Goal: Information Seeking & Learning: Learn about a topic

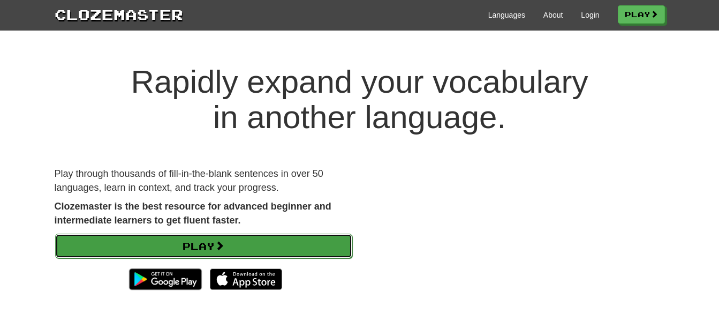
click at [170, 255] on link "Play" at bounding box center [203, 245] width 297 height 25
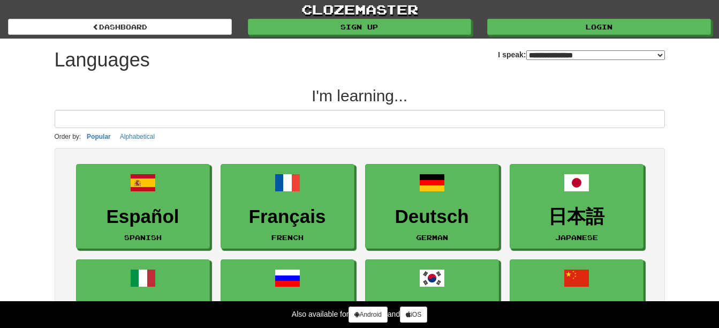
click at [543, 55] on select "**********" at bounding box center [595, 55] width 139 height 10
select select "*********"
click at [526, 50] on select "**********" at bounding box center [595, 55] width 139 height 10
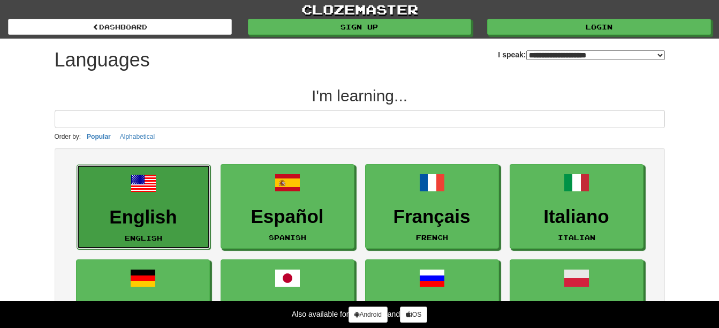
click at [138, 210] on h3 "English" at bounding box center [143, 217] width 122 height 21
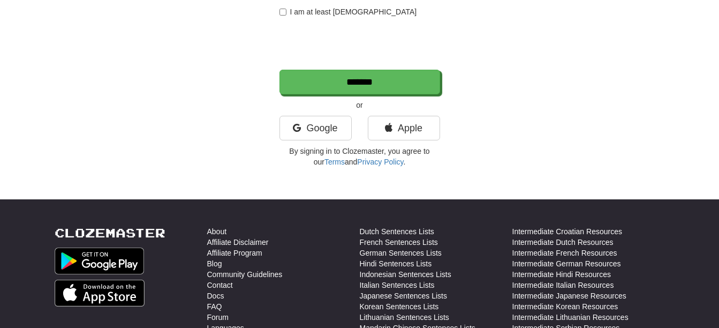
scroll to position [268, 0]
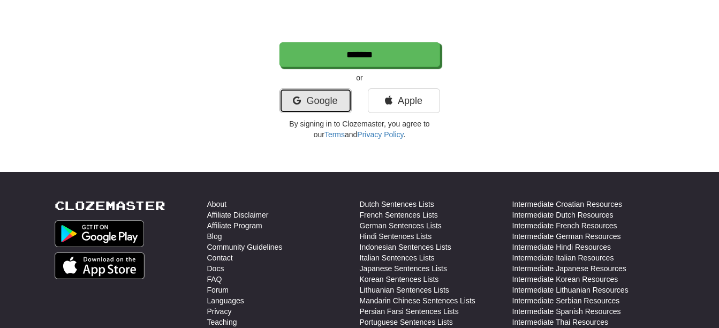
click at [314, 103] on link "Google" at bounding box center [316, 100] width 72 height 25
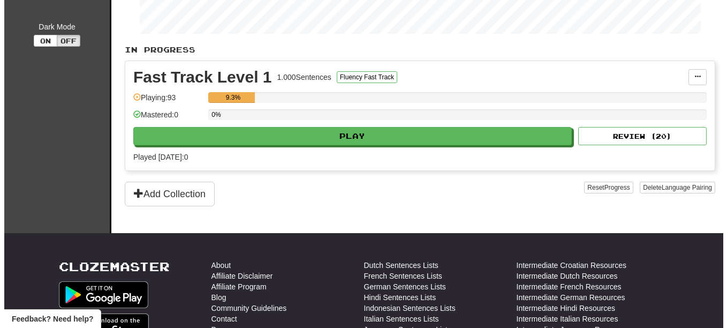
scroll to position [214, 0]
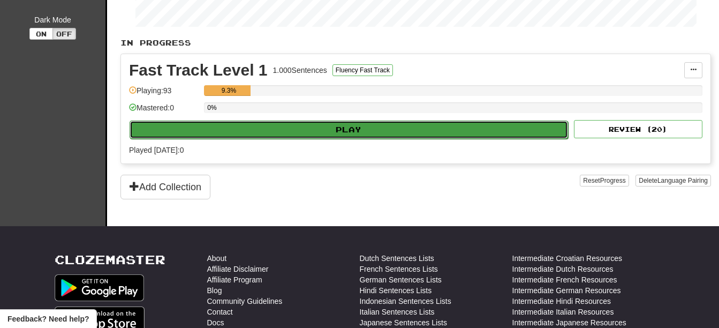
click at [381, 126] on button "Play" at bounding box center [349, 129] width 439 height 18
select select "**"
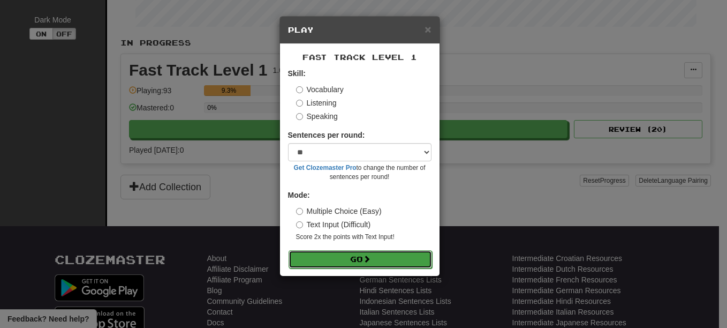
click at [349, 266] on button "Go" at bounding box center [361, 259] width 144 height 18
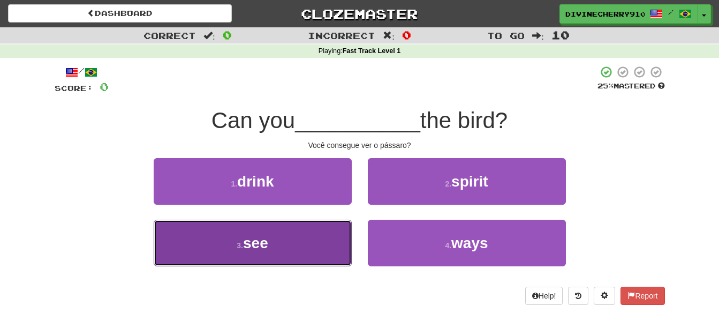
click at [300, 235] on button "3 . see" at bounding box center [253, 243] width 198 height 47
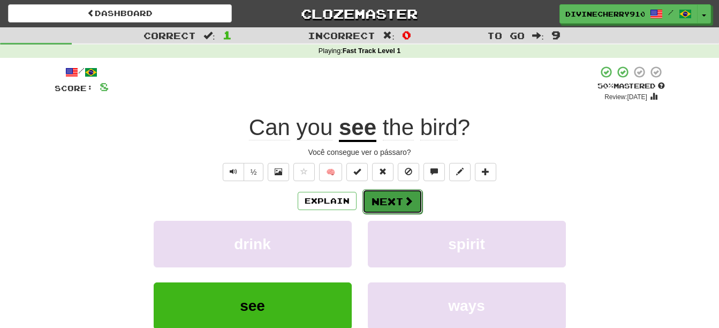
click at [396, 195] on button "Next" at bounding box center [393, 201] width 60 height 25
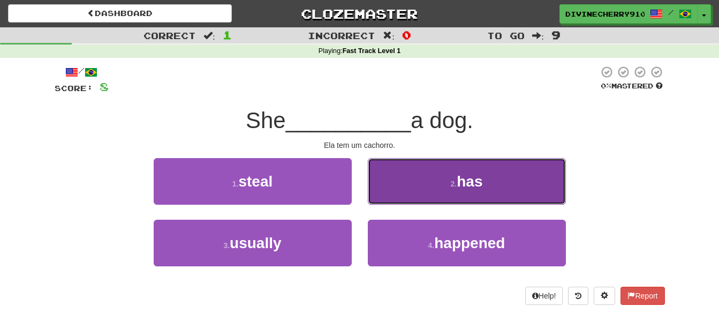
click at [439, 184] on button "2 . has" at bounding box center [467, 181] width 198 height 47
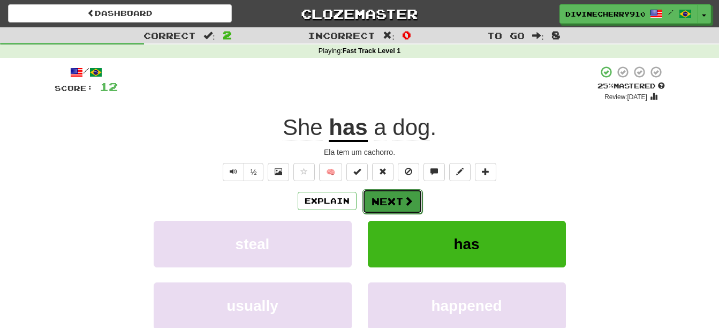
click at [397, 199] on button "Next" at bounding box center [393, 201] width 60 height 25
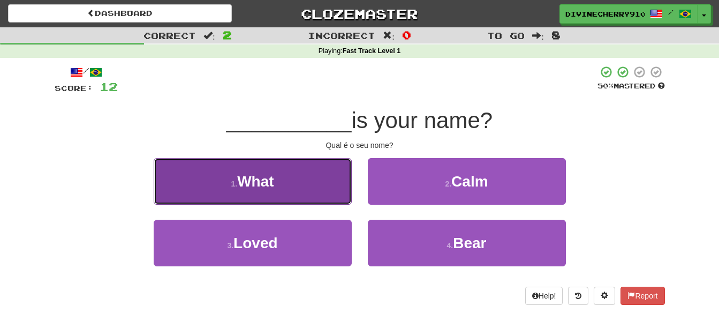
click at [284, 180] on button "1 . What" at bounding box center [253, 181] width 198 height 47
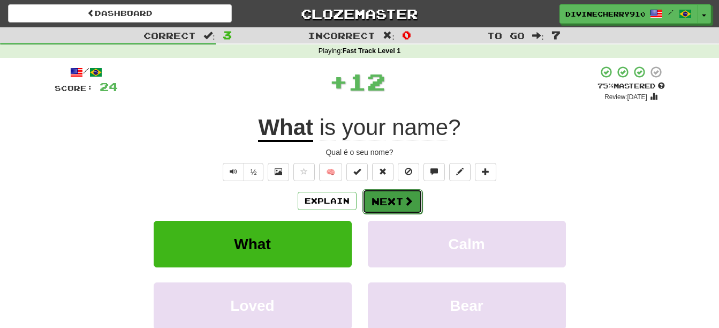
click at [407, 200] on span at bounding box center [409, 201] width 10 height 10
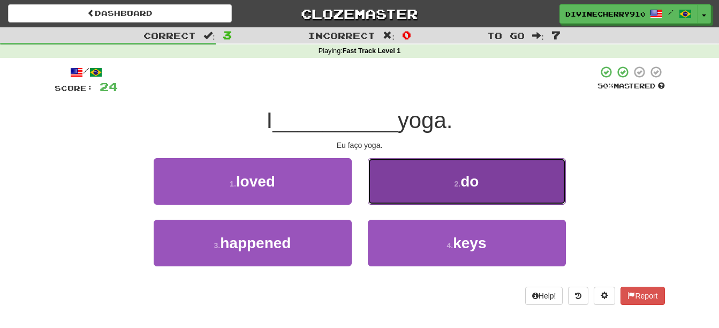
click at [411, 191] on button "2 . do" at bounding box center [467, 181] width 198 height 47
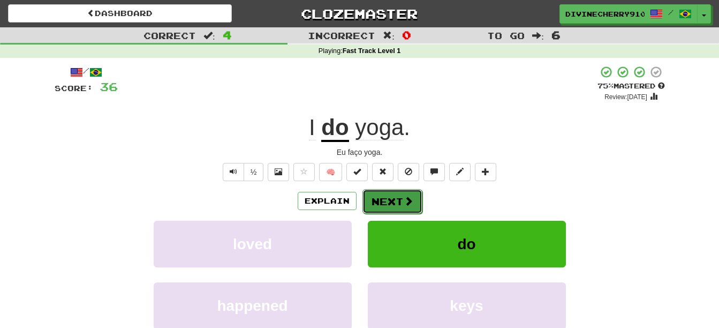
click at [384, 205] on button "Next" at bounding box center [393, 201] width 60 height 25
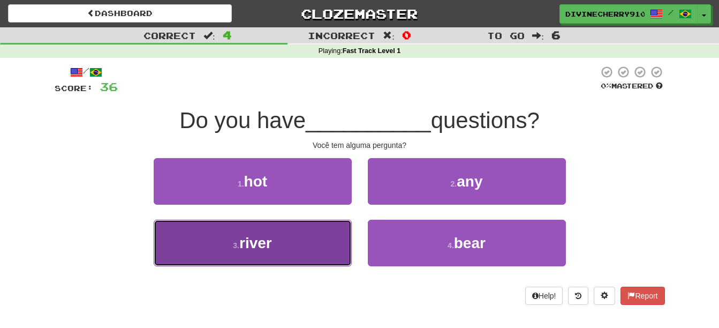
click at [323, 243] on button "3 . river" at bounding box center [253, 243] width 198 height 47
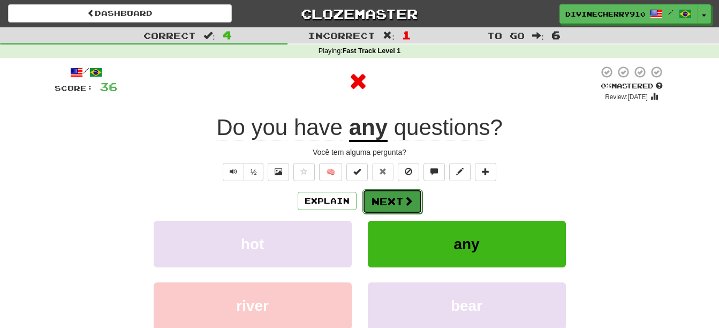
click at [376, 202] on button "Next" at bounding box center [393, 201] width 60 height 25
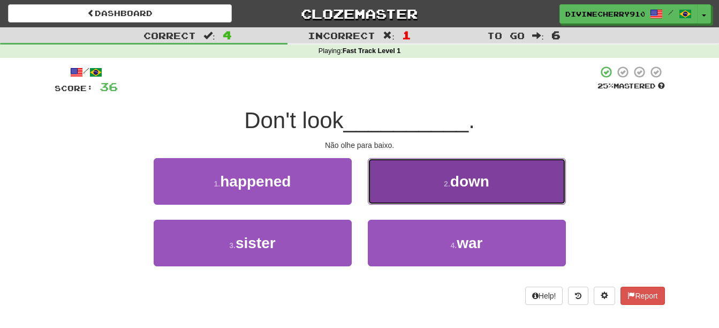
click at [378, 194] on button "2 . down" at bounding box center [467, 181] width 198 height 47
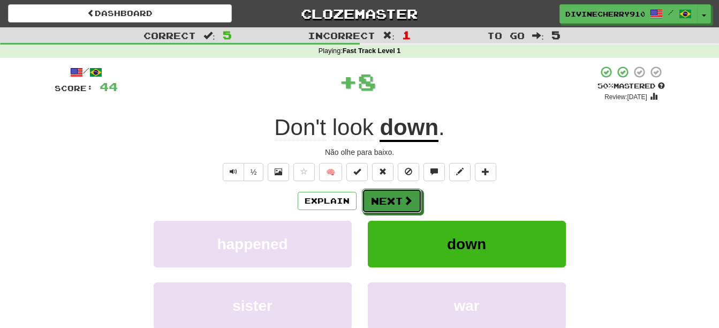
click at [378, 194] on button "Next" at bounding box center [392, 200] width 60 height 25
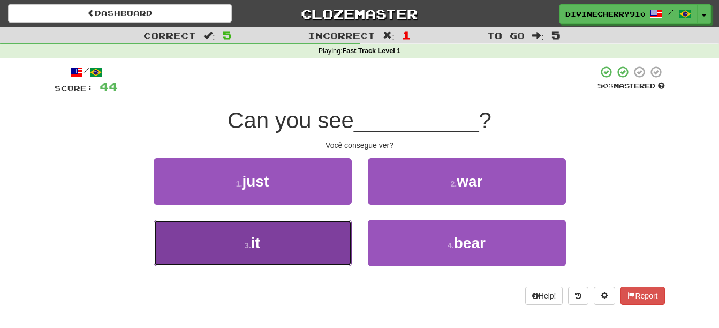
click at [331, 245] on button "3 . it" at bounding box center [253, 243] width 198 height 47
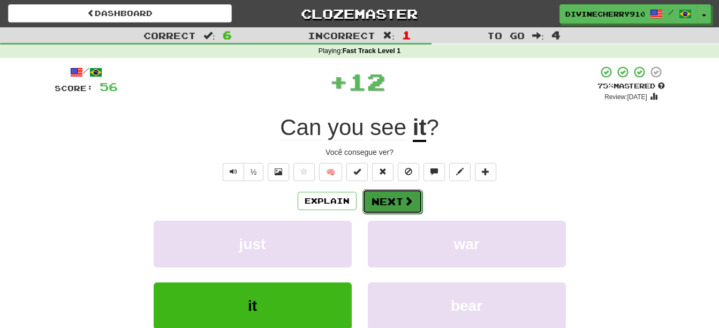
click at [379, 207] on button "Next" at bounding box center [393, 201] width 60 height 25
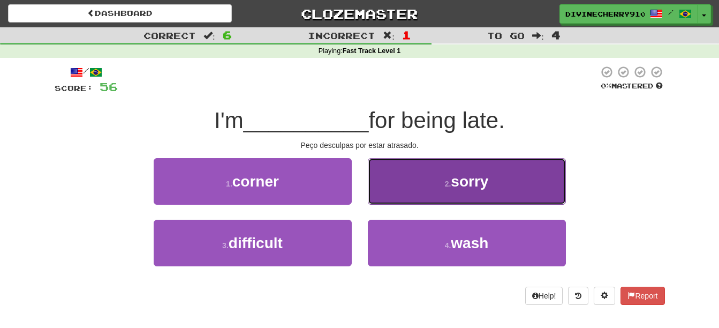
click at [435, 171] on button "2 . sorry" at bounding box center [467, 181] width 198 height 47
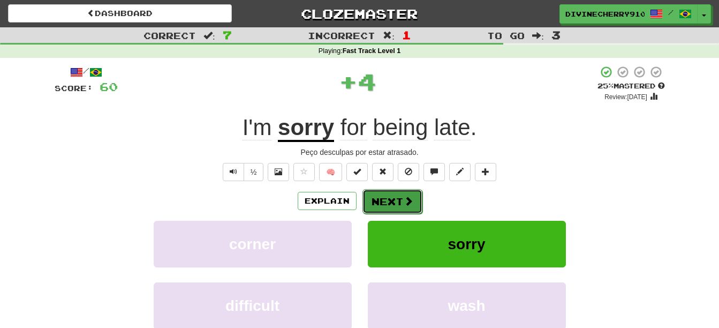
click at [402, 199] on button "Next" at bounding box center [393, 201] width 60 height 25
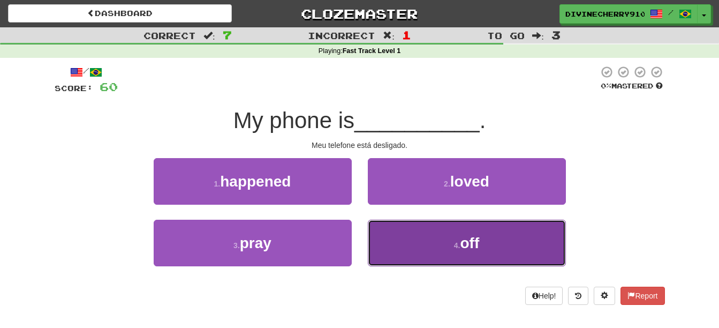
click at [395, 241] on button "4 . off" at bounding box center [467, 243] width 198 height 47
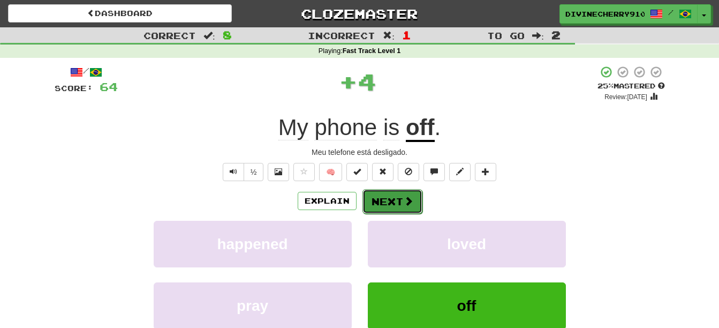
click at [388, 200] on button "Next" at bounding box center [393, 201] width 60 height 25
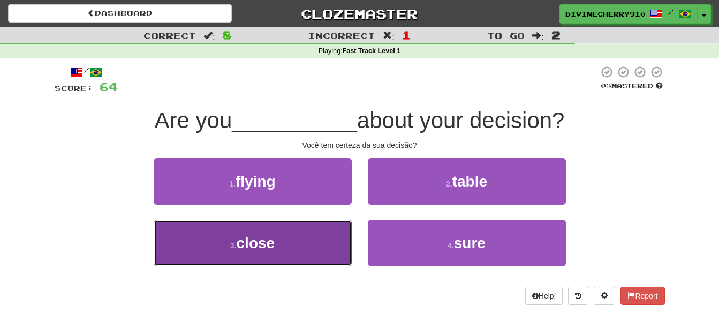
click at [330, 236] on button "3 . close" at bounding box center [253, 243] width 198 height 47
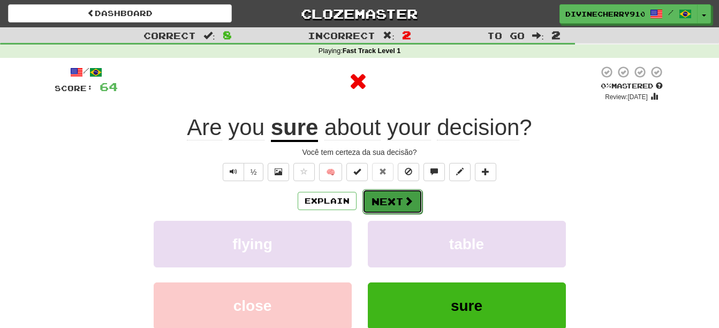
click at [383, 199] on button "Next" at bounding box center [393, 201] width 60 height 25
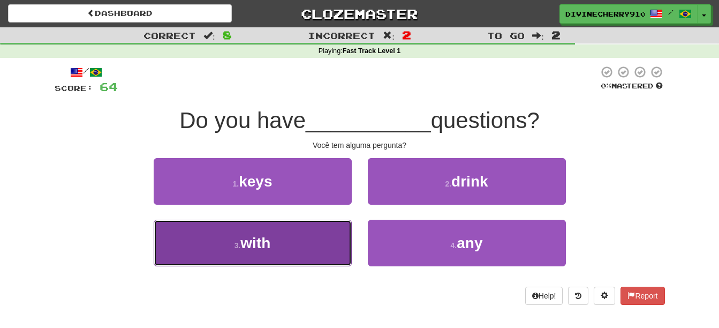
click at [323, 266] on button "3 . with" at bounding box center [253, 243] width 198 height 47
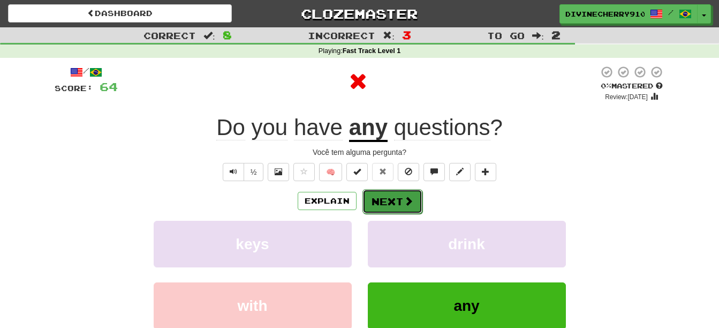
click at [384, 209] on button "Next" at bounding box center [393, 201] width 60 height 25
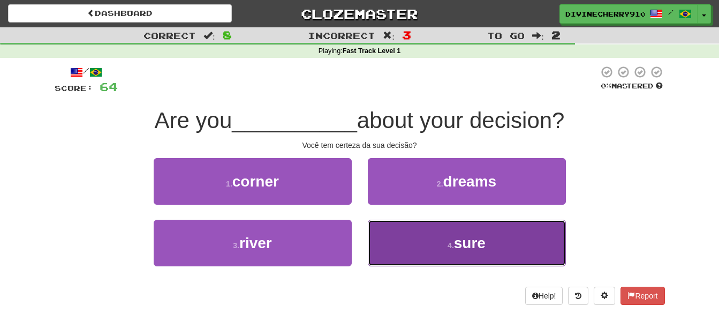
click at [406, 245] on button "4 . sure" at bounding box center [467, 243] width 198 height 47
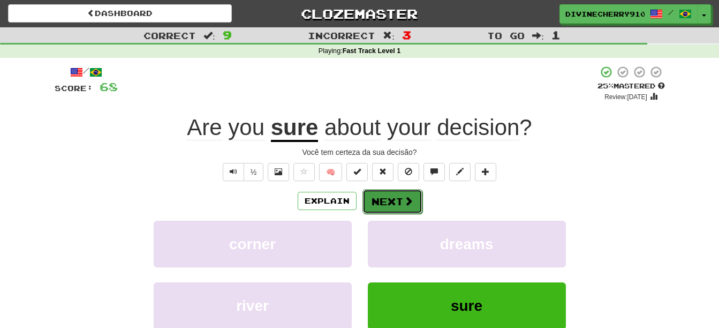
click at [409, 197] on span at bounding box center [409, 201] width 10 height 10
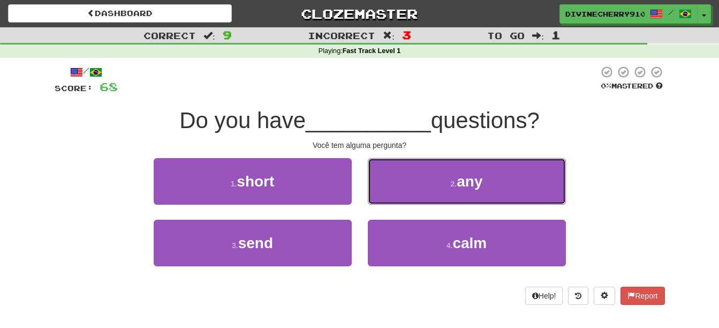
click at [409, 197] on button "2 . any" at bounding box center [467, 181] width 198 height 47
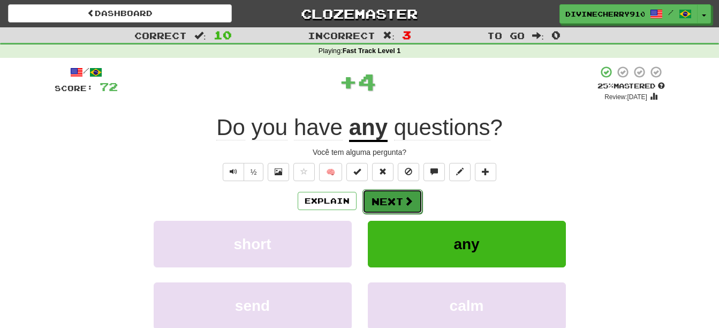
click at [397, 201] on button "Next" at bounding box center [393, 201] width 60 height 25
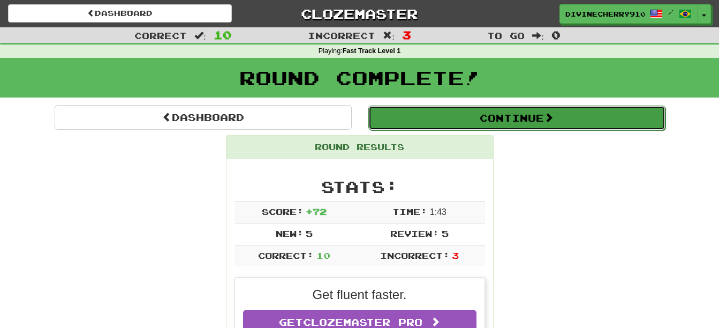
click at [600, 116] on button "Continue" at bounding box center [516, 117] width 297 height 25
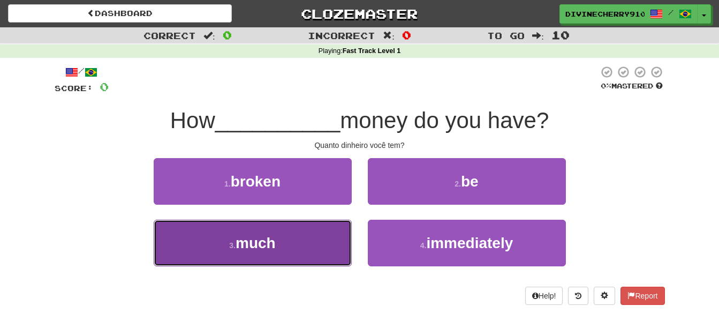
click at [295, 253] on button "3 . much" at bounding box center [253, 243] width 198 height 47
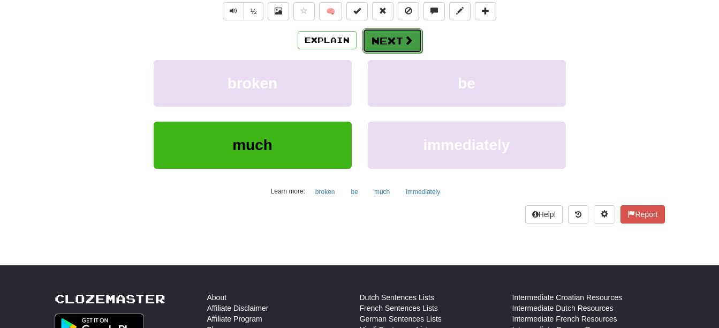
click at [412, 33] on button "Next" at bounding box center [393, 40] width 60 height 25
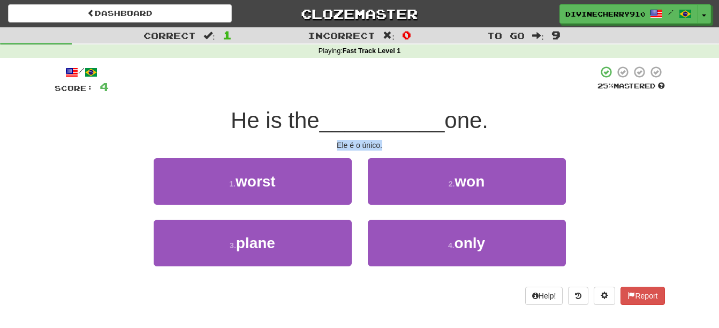
drag, startPoint x: 336, startPoint y: 145, endPoint x: 388, endPoint y: 149, distance: 52.1
click at [388, 149] on div "Ele é o único." at bounding box center [360, 145] width 610 height 11
copy div "Ele é o único."
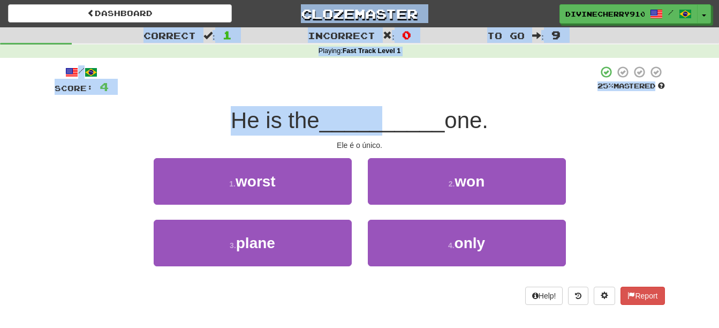
drag, startPoint x: 378, startPoint y: 112, endPoint x: 324, endPoint y: -43, distance: 164.3
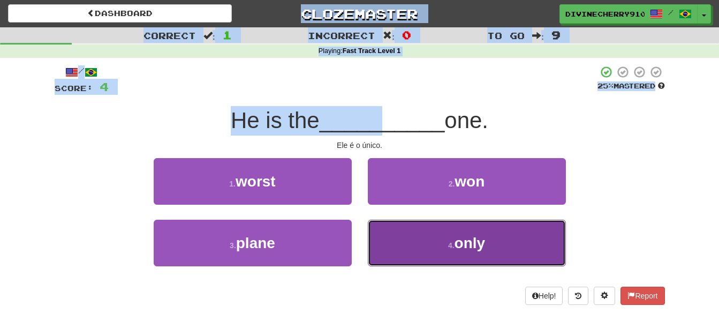
click at [520, 258] on button "4 . only" at bounding box center [467, 243] width 198 height 47
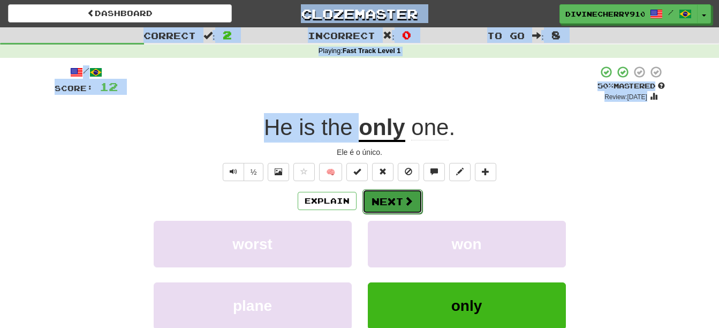
click at [394, 197] on button "Next" at bounding box center [393, 201] width 60 height 25
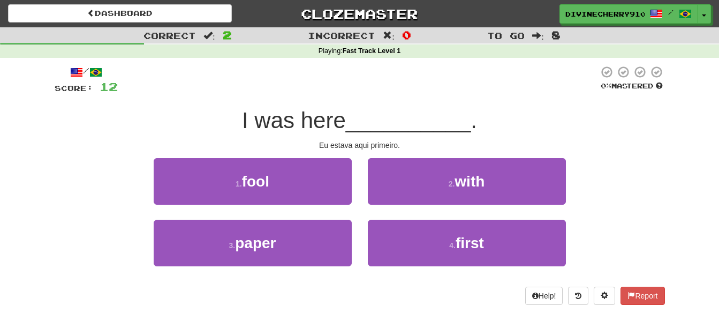
click at [505, 96] on div "/ Score: 12 0 % Mastered I was here __________ . Eu estava aqui primeiro. 1 . f…" at bounding box center [360, 184] width 610 height 239
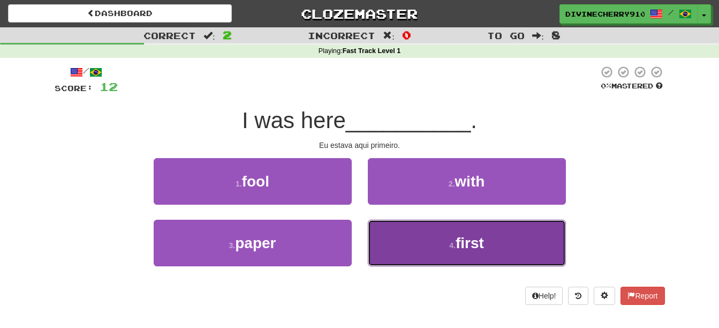
click at [422, 237] on button "4 . first" at bounding box center [467, 243] width 198 height 47
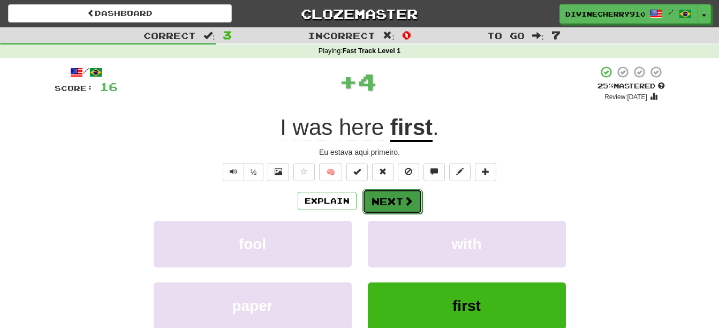
click at [399, 202] on button "Next" at bounding box center [393, 201] width 60 height 25
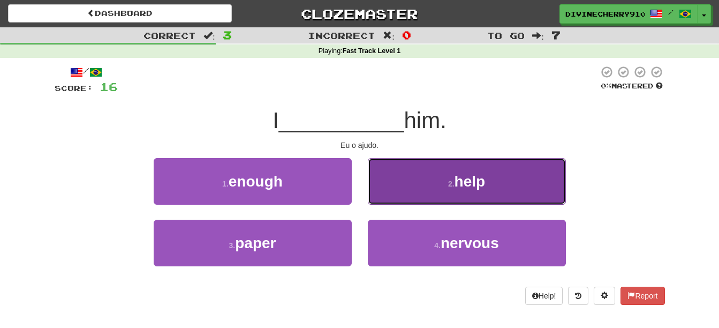
click at [411, 194] on button "2 . help" at bounding box center [467, 181] width 198 height 47
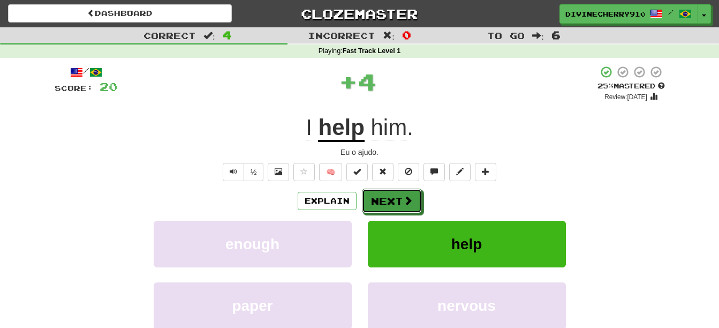
click at [411, 194] on button "Next" at bounding box center [392, 200] width 60 height 25
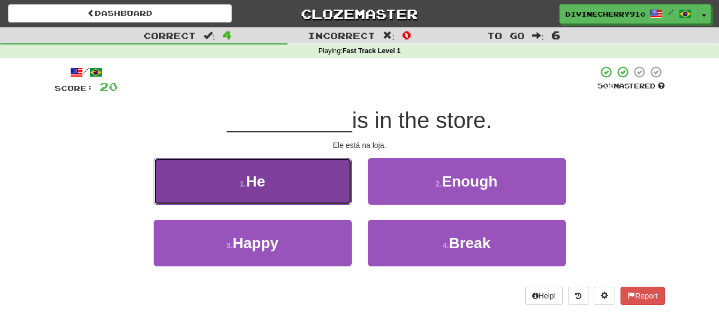
click at [333, 190] on button "1 . He" at bounding box center [253, 181] width 198 height 47
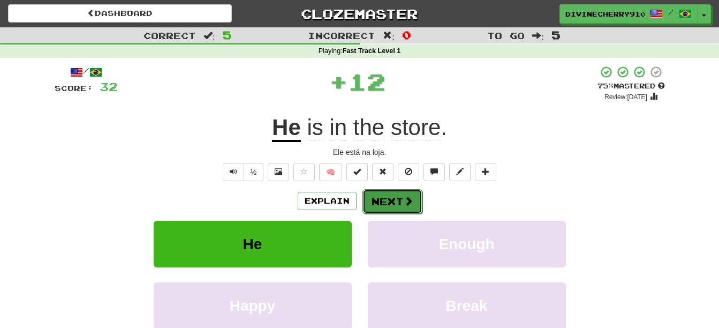
click at [400, 196] on button "Next" at bounding box center [393, 201] width 60 height 25
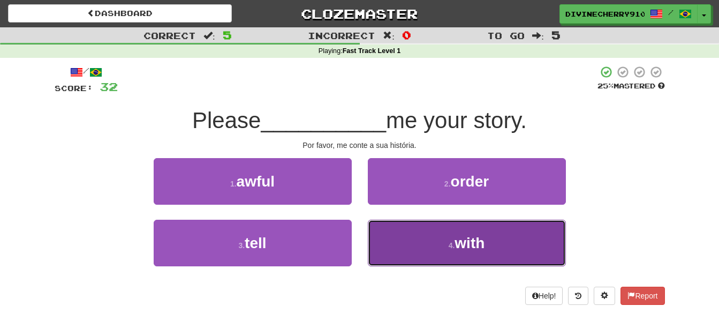
click at [384, 237] on button "4 . with" at bounding box center [467, 243] width 198 height 47
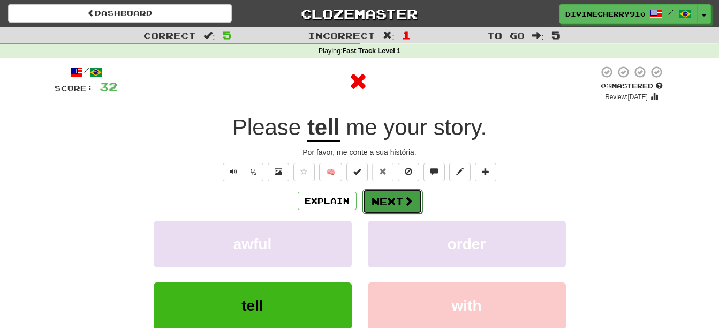
click at [382, 207] on button "Next" at bounding box center [393, 201] width 60 height 25
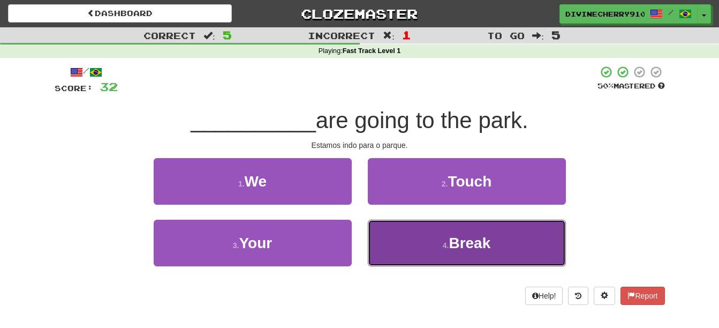
click at [403, 241] on button "4 . Break" at bounding box center [467, 243] width 198 height 47
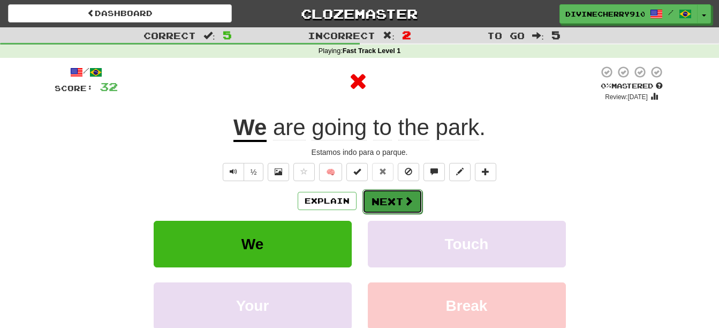
click at [392, 206] on button "Next" at bounding box center [393, 201] width 60 height 25
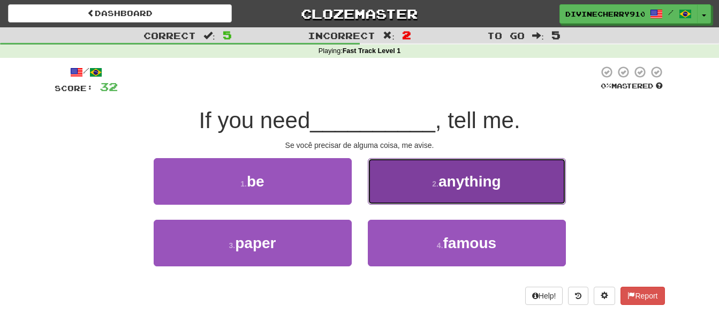
click at [413, 194] on button "2 . anything" at bounding box center [467, 181] width 198 height 47
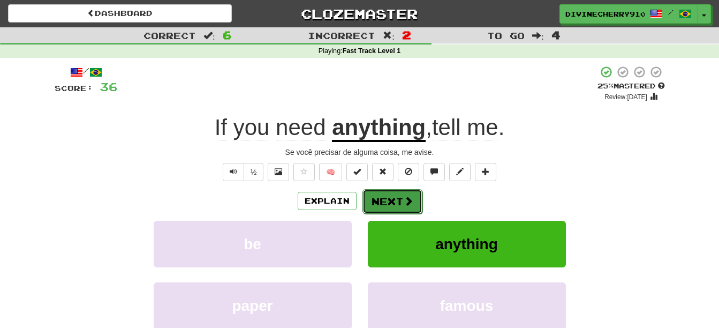
click at [412, 201] on button "Next" at bounding box center [393, 201] width 60 height 25
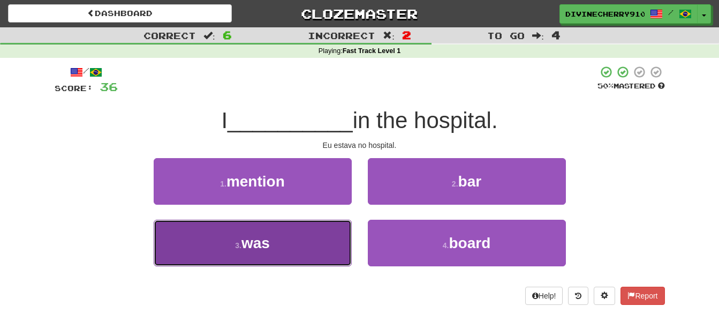
click at [343, 250] on button "3 . was" at bounding box center [253, 243] width 198 height 47
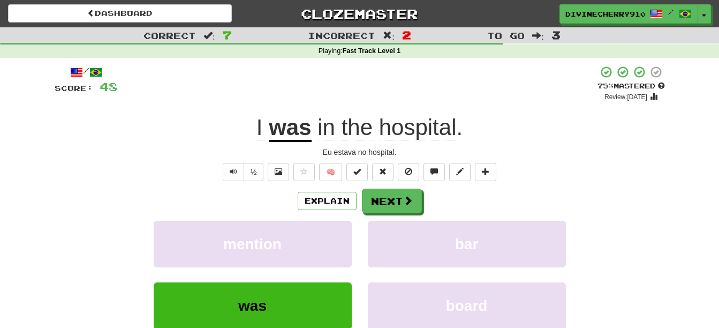
click at [423, 204] on div "Explain Next" at bounding box center [360, 200] width 610 height 25
click at [414, 205] on button "Next" at bounding box center [393, 201] width 60 height 25
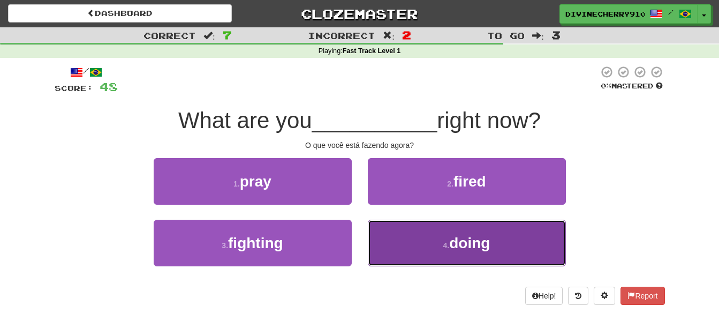
click at [432, 229] on button "4 . doing" at bounding box center [467, 243] width 198 height 47
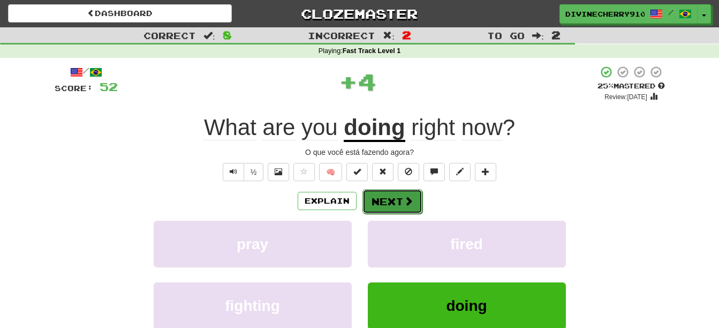
click at [409, 205] on span at bounding box center [409, 201] width 10 height 10
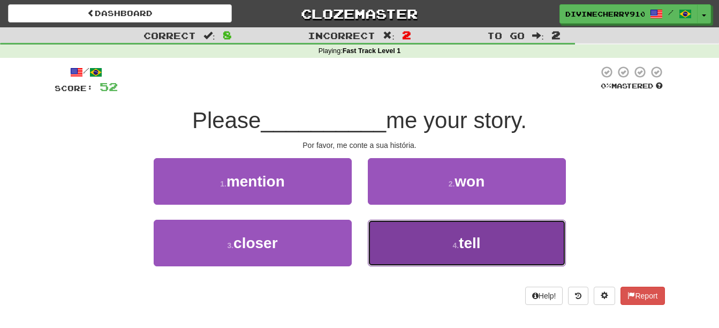
click at [440, 239] on button "4 . tell" at bounding box center [467, 243] width 198 height 47
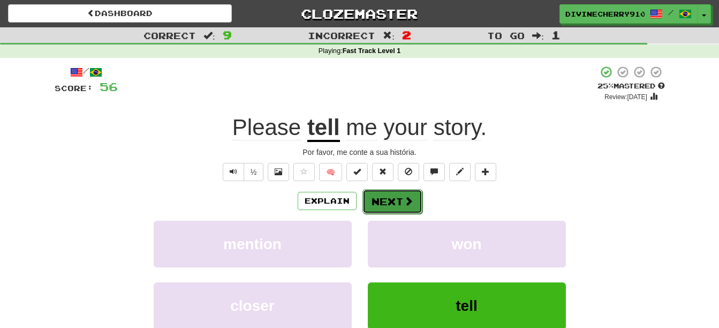
click at [411, 207] on button "Next" at bounding box center [393, 201] width 60 height 25
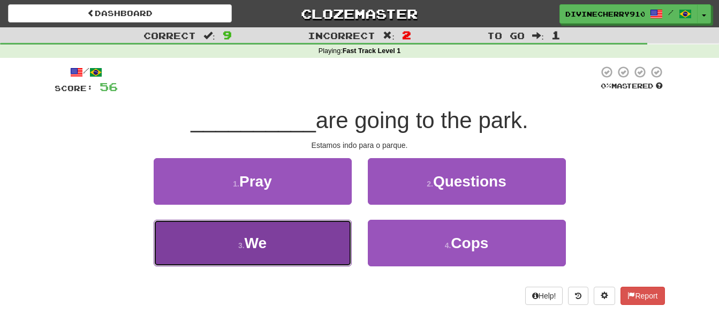
click at [306, 236] on button "3 . We" at bounding box center [253, 243] width 198 height 47
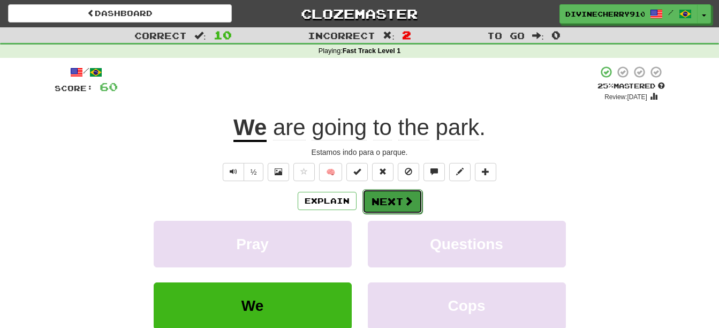
click at [391, 198] on button "Next" at bounding box center [393, 201] width 60 height 25
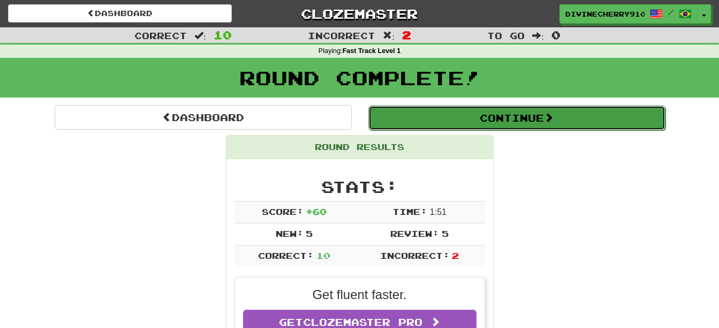
click at [486, 122] on button "Continue" at bounding box center [516, 117] width 297 height 25
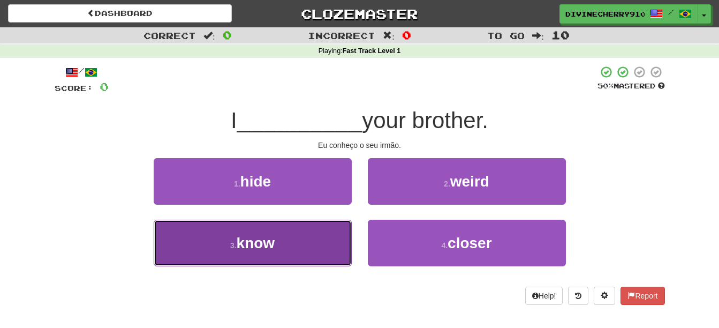
click at [315, 244] on button "3 . know" at bounding box center [253, 243] width 198 height 47
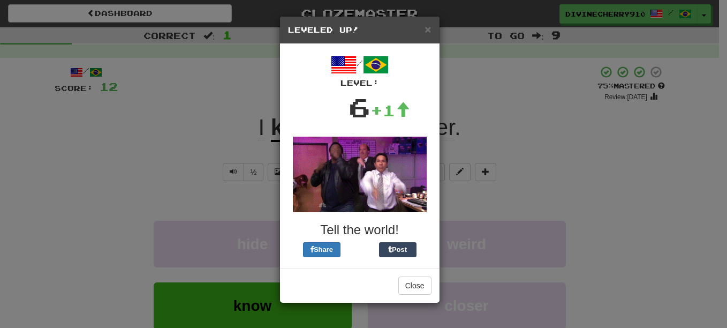
click at [420, 295] on div "Close" at bounding box center [360, 285] width 160 height 35
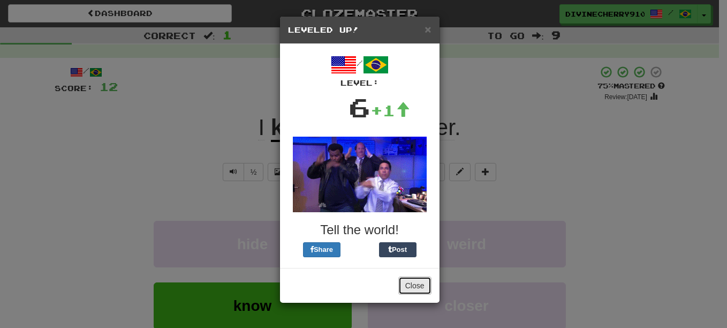
click at [419, 290] on button "Close" at bounding box center [414, 285] width 33 height 18
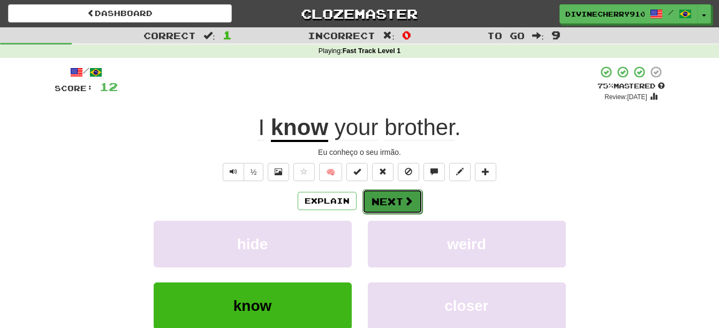
click at [401, 203] on button "Next" at bounding box center [393, 201] width 60 height 25
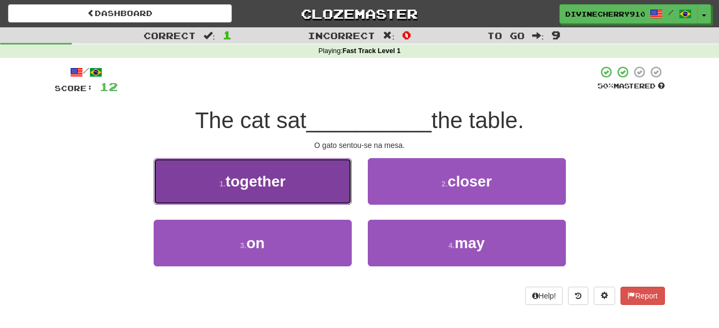
click at [335, 193] on button "1 . together" at bounding box center [253, 181] width 198 height 47
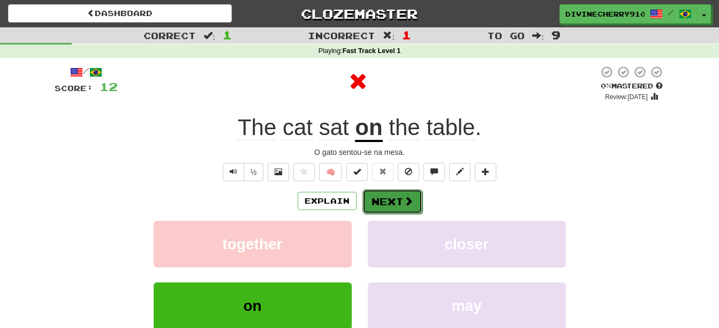
click at [396, 197] on button "Next" at bounding box center [393, 201] width 60 height 25
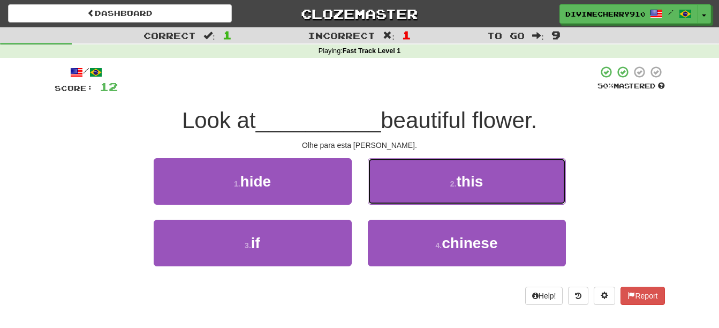
click at [396, 197] on button "2 . this" at bounding box center [467, 181] width 198 height 47
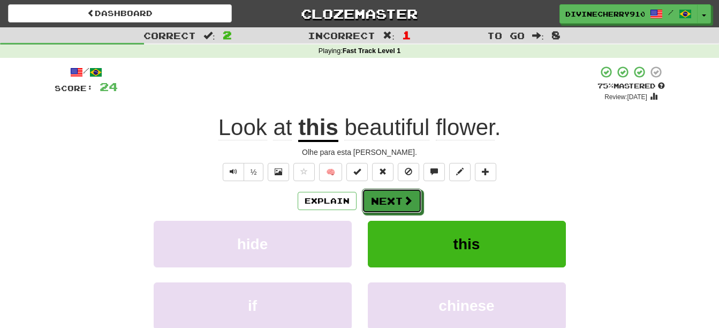
click at [396, 197] on button "Next" at bounding box center [392, 200] width 60 height 25
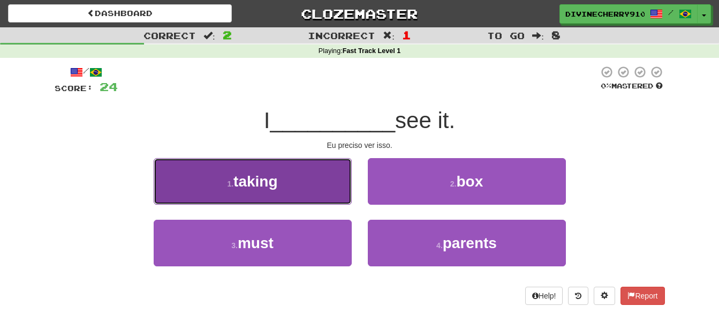
click at [320, 188] on button "1 . taking" at bounding box center [253, 181] width 198 height 47
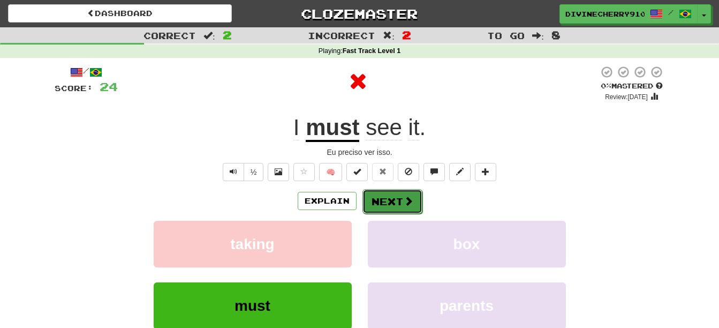
click at [397, 198] on button "Next" at bounding box center [393, 201] width 60 height 25
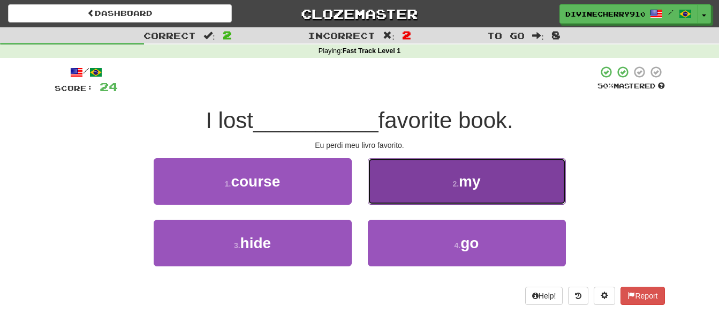
click at [406, 168] on button "2 . my" at bounding box center [467, 181] width 198 height 47
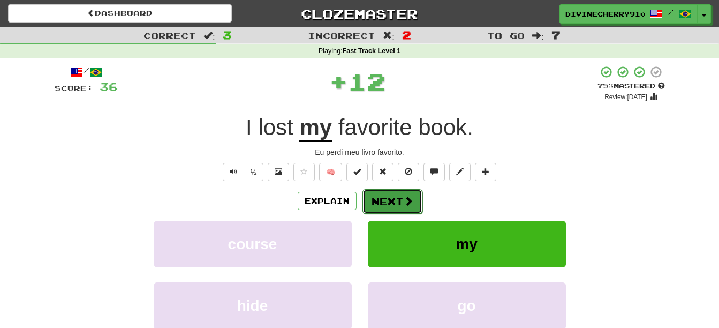
click at [401, 195] on button "Next" at bounding box center [393, 201] width 60 height 25
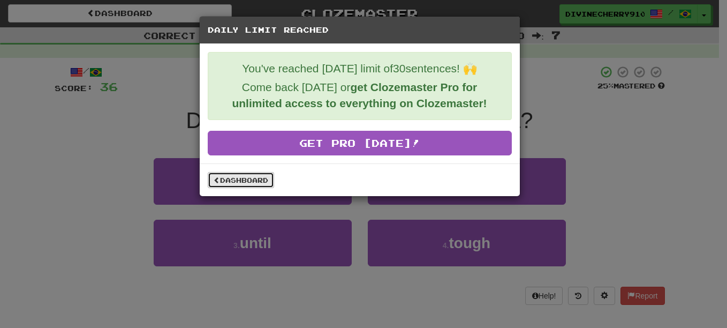
click at [265, 182] on link "Dashboard" at bounding box center [241, 180] width 66 height 16
